Goal: Task Accomplishment & Management: Use online tool/utility

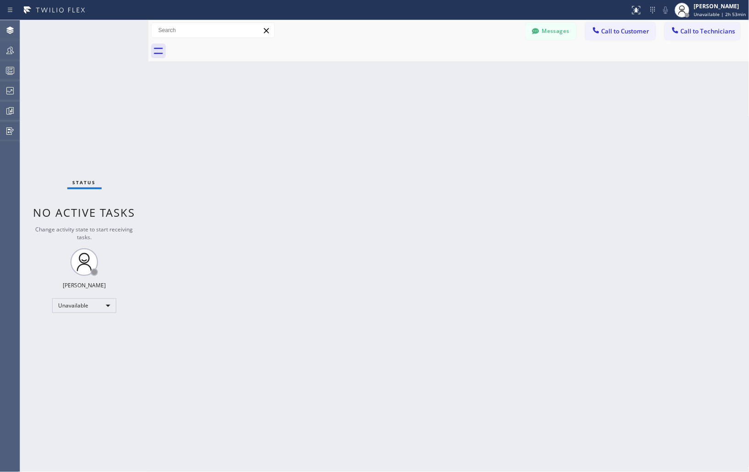
drag, startPoint x: 656, startPoint y: 190, endPoint x: 650, endPoint y: 184, distance: 9.1
click at [653, 186] on div "Back to Dashboard Change Sender ID Customers Technicians Select a contact Outbo…" at bounding box center [448, 246] width 601 height 452
click at [671, 161] on div "Back to Dashboard Change Sender ID Customers Technicians Select a contact Outbo…" at bounding box center [448, 246] width 601 height 452
click at [639, 130] on div "Back to Dashboard Change Sender ID Customers Technicians Select a contact Outbo…" at bounding box center [448, 246] width 601 height 452
click at [658, 169] on div "Back to Dashboard Change Sender ID Customers Technicians Select a contact Outbo…" at bounding box center [448, 246] width 601 height 452
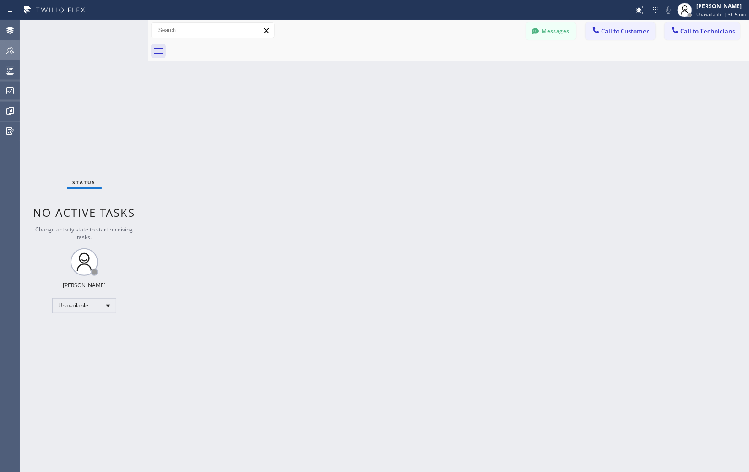
click at [7, 47] on icon at bounding box center [10, 50] width 11 height 11
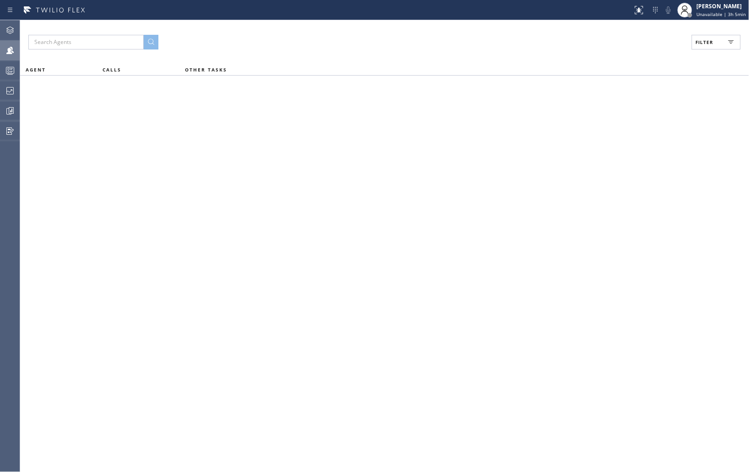
click at [720, 43] on button "Filter" at bounding box center [716, 42] width 49 height 15
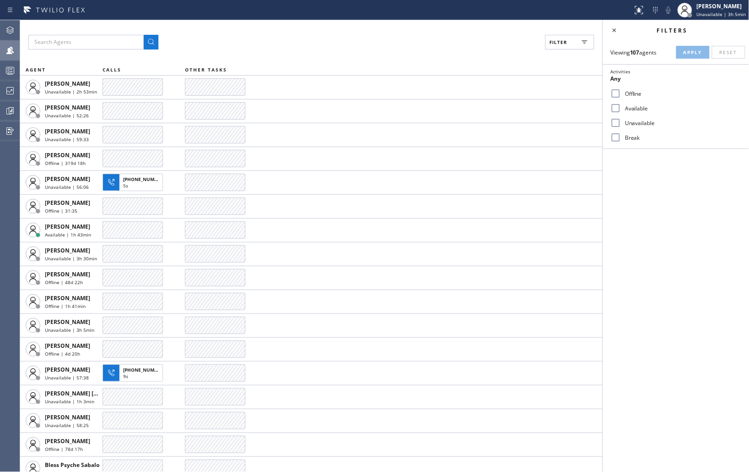
click at [616, 137] on input "Break" at bounding box center [616, 137] width 11 height 11
click at [689, 54] on span "Apply" at bounding box center [693, 52] width 19 height 6
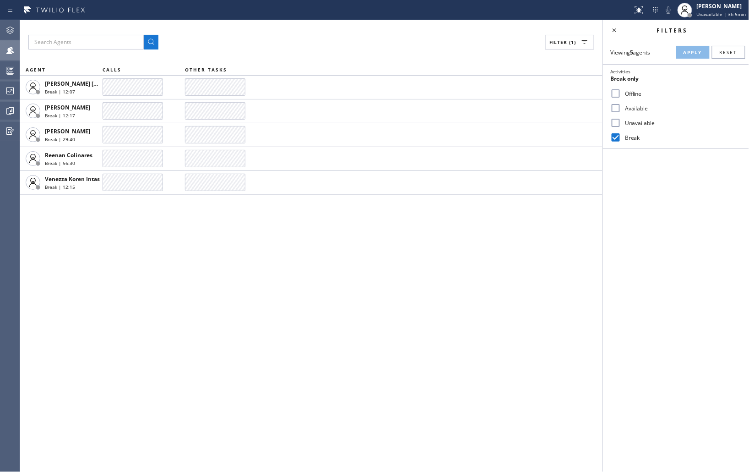
click at [617, 139] on input "Break" at bounding box center [616, 137] width 11 height 11
checkbox input "false"
click at [694, 54] on span "Apply" at bounding box center [693, 52] width 19 height 6
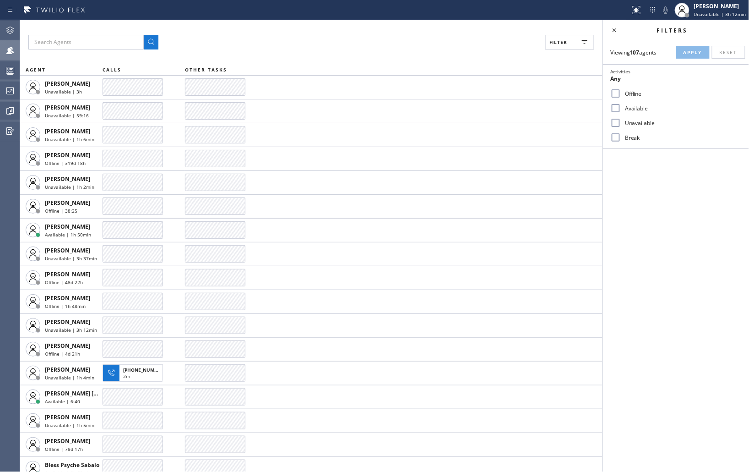
click at [680, 227] on div "Filters Viewing 107 agents Apply Reset Activities Any Offline Available Unavail…" at bounding box center [676, 246] width 146 height 452
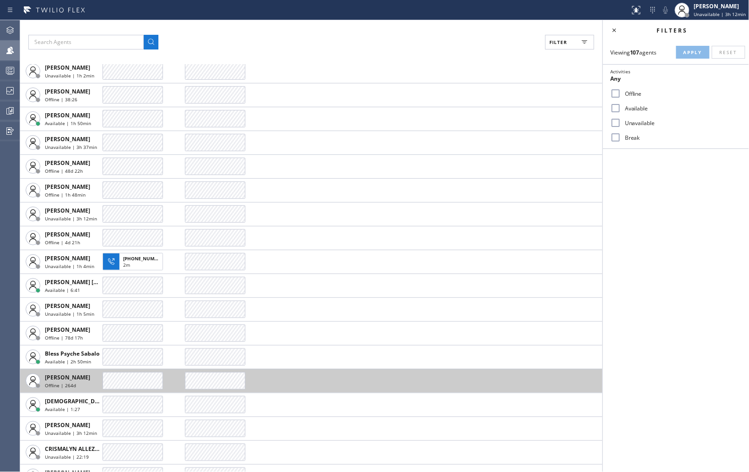
scroll to position [153, 0]
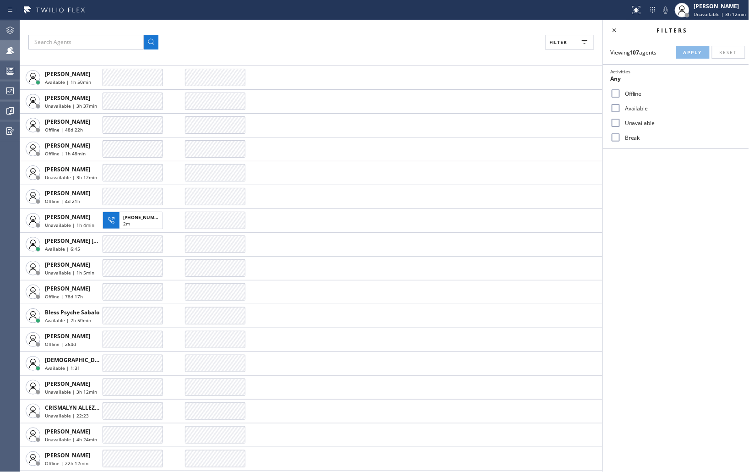
click at [618, 123] on input "Unavailable" at bounding box center [616, 122] width 11 height 11
checkbox input "true"
click at [692, 55] on span "Apply" at bounding box center [693, 52] width 19 height 6
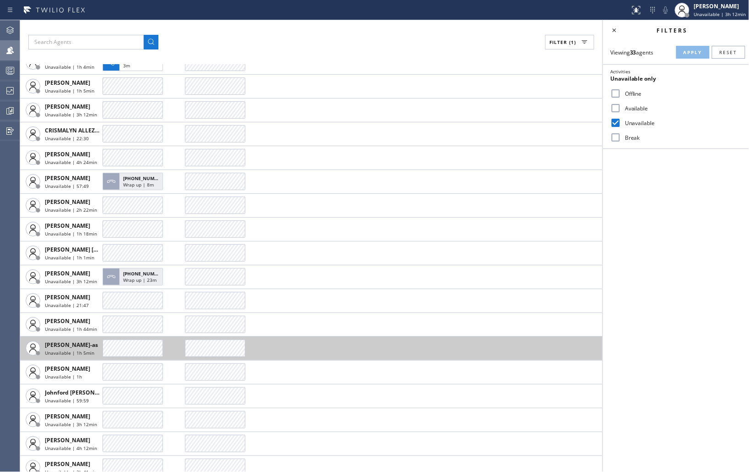
scroll to position [183, 0]
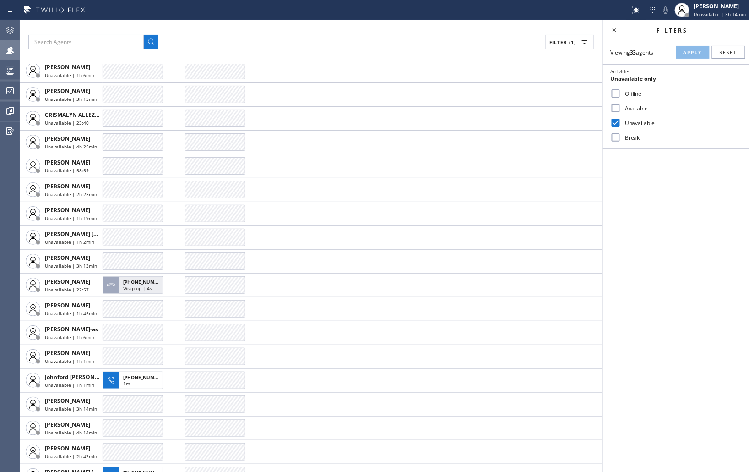
click at [461, 10] on div at bounding box center [315, 10] width 623 height 15
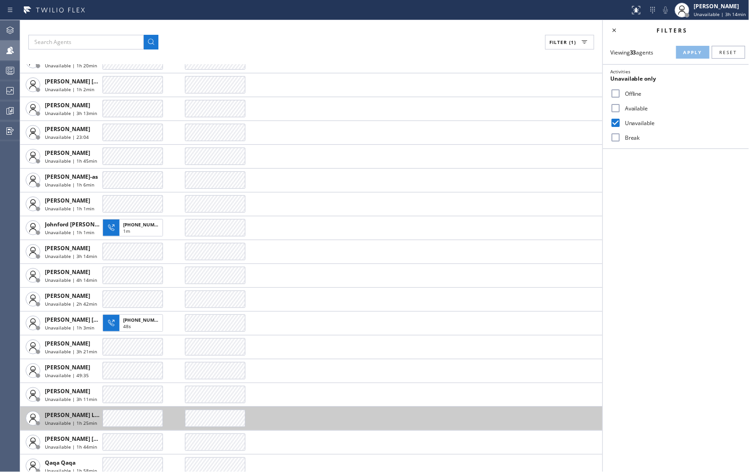
scroll to position [389, 0]
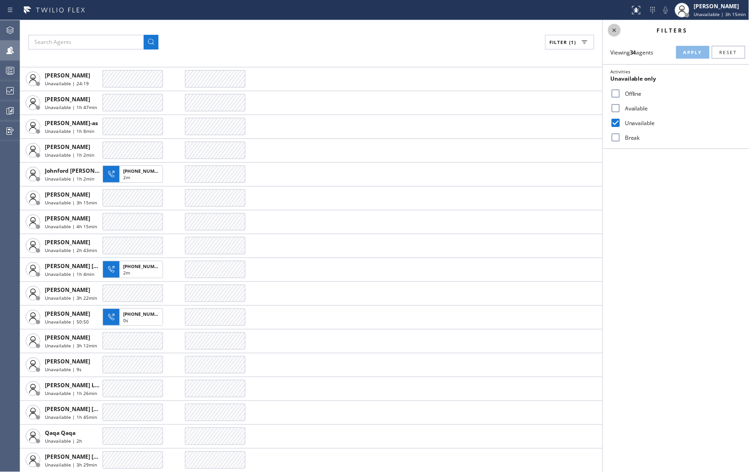
click at [614, 29] on icon at bounding box center [615, 30] width 4 height 4
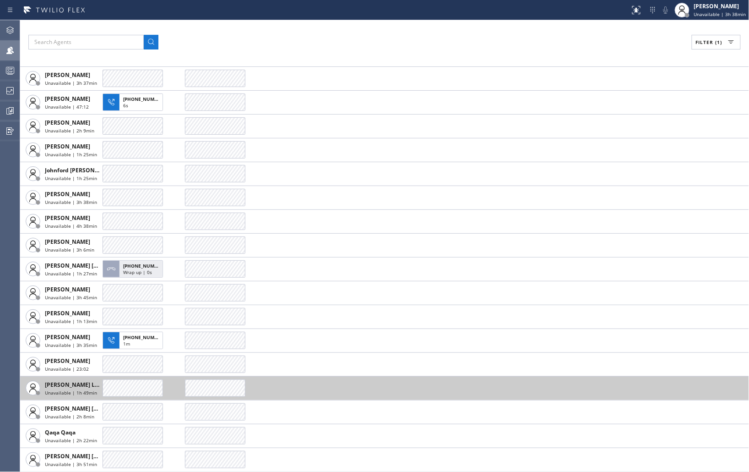
scroll to position [294, 0]
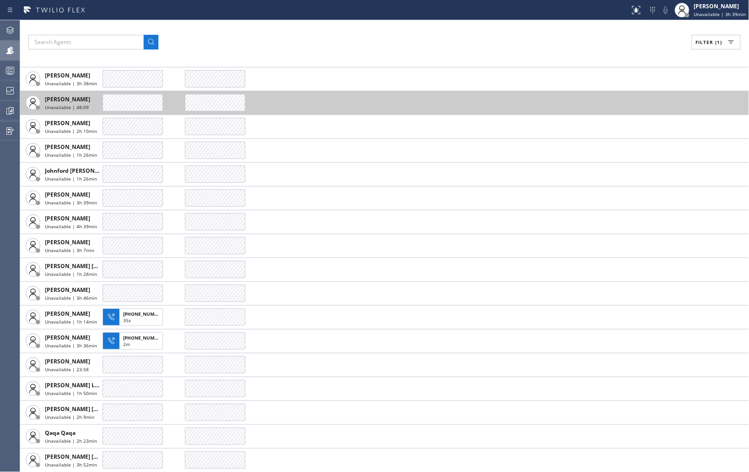
drag, startPoint x: 695, startPoint y: 133, endPoint x: 453, endPoint y: 96, distance: 245.2
click at [695, 133] on td at bounding box center [467, 127] width 564 height 24
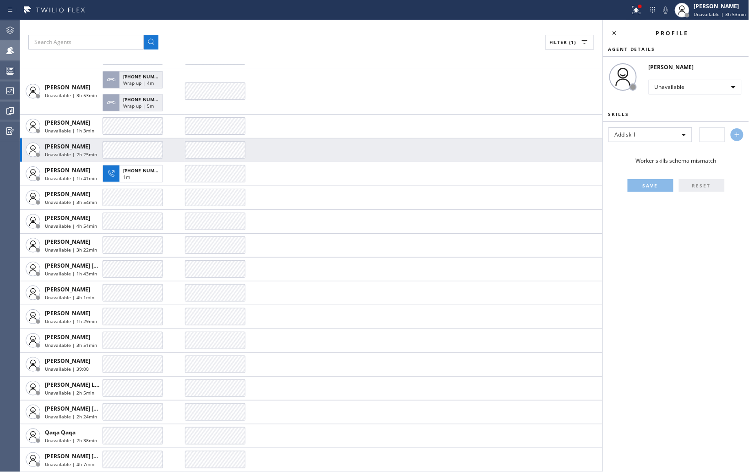
scroll to position [245, 0]
click at [615, 33] on icon at bounding box center [614, 32] width 11 height 11
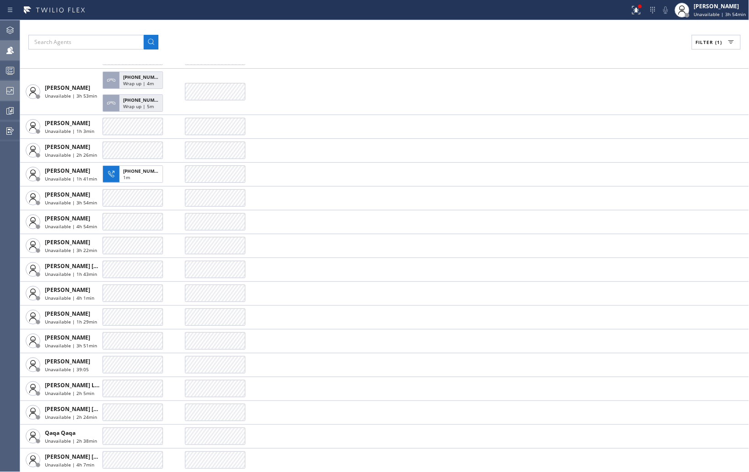
click at [10, 86] on icon at bounding box center [10, 90] width 11 height 11
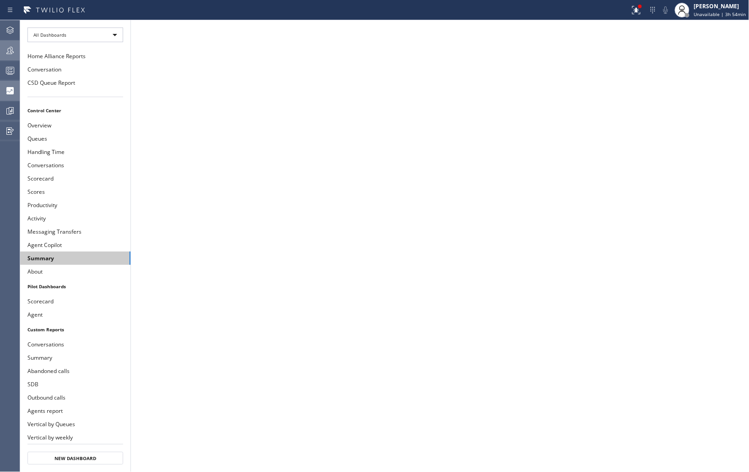
click at [56, 257] on button "Summary" at bounding box center [75, 257] width 110 height 13
